Goal: Task Accomplishment & Management: Manage account settings

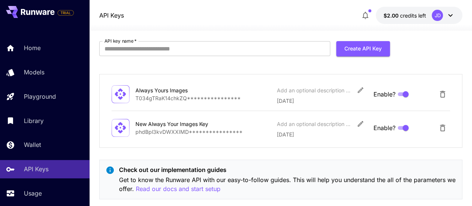
scroll to position [57, 0]
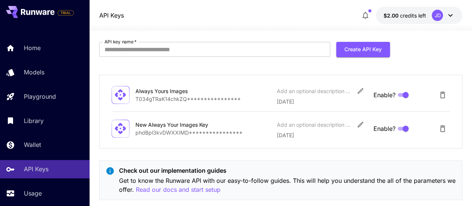
click at [119, 96] on icon at bounding box center [120, 94] width 13 height 13
click at [119, 95] on icon at bounding box center [120, 94] width 13 height 13
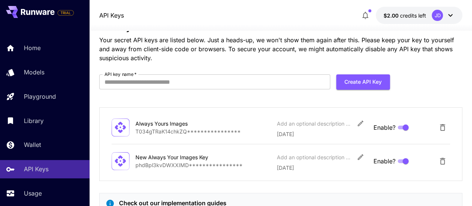
scroll to position [22, 0]
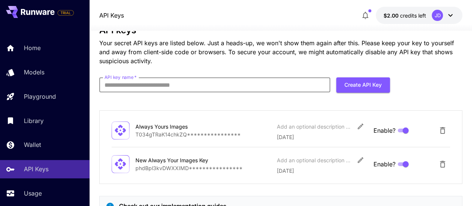
click at [181, 88] on input "API key name   *" at bounding box center [214, 84] width 231 height 15
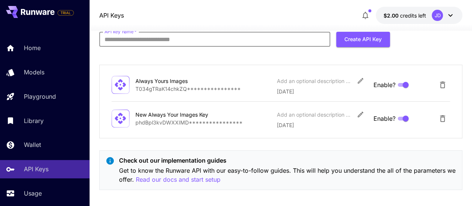
scroll to position [67, 0]
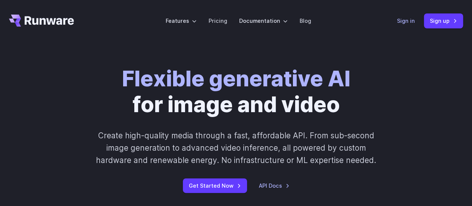
click at [401, 18] on link "Sign in" at bounding box center [406, 20] width 18 height 9
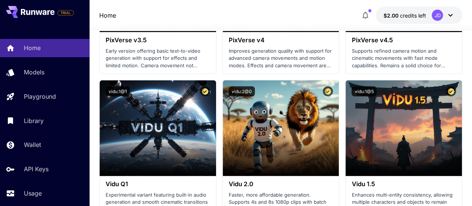
scroll to position [950, 0]
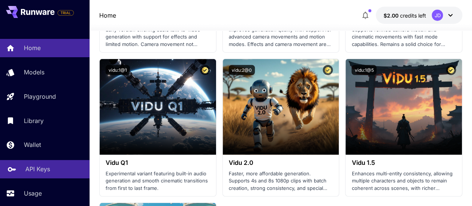
click at [45, 168] on p "API Keys" at bounding box center [37, 168] width 25 height 9
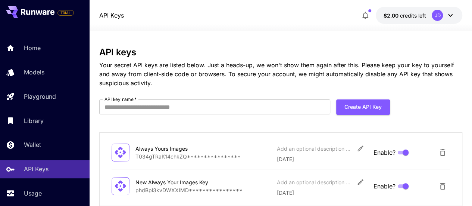
scroll to position [9, 0]
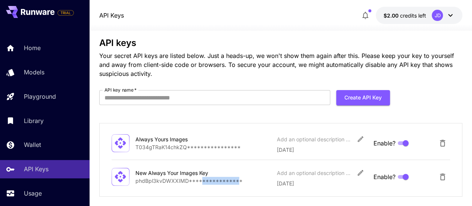
drag, startPoint x: 238, startPoint y: 181, endPoint x: 202, endPoint y: 182, distance: 35.8
click at [202, 182] on p "**********" at bounding box center [202, 180] width 135 height 8
click at [187, 188] on div "**********" at bounding box center [280, 159] width 363 height 73
click at [118, 175] on icon at bounding box center [120, 176] width 11 height 11
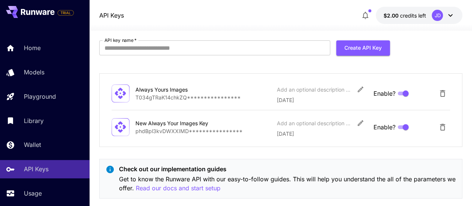
scroll to position [67, 0]
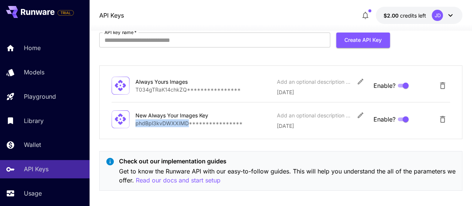
drag, startPoint x: 135, startPoint y: 121, endPoint x: 188, endPoint y: 122, distance: 53.3
click at [188, 122] on div "**********" at bounding box center [281, 118] width 339 height 21
copy p "phdBpl3kvDWXXIMD"
